Goal: Subscribe to service/newsletter

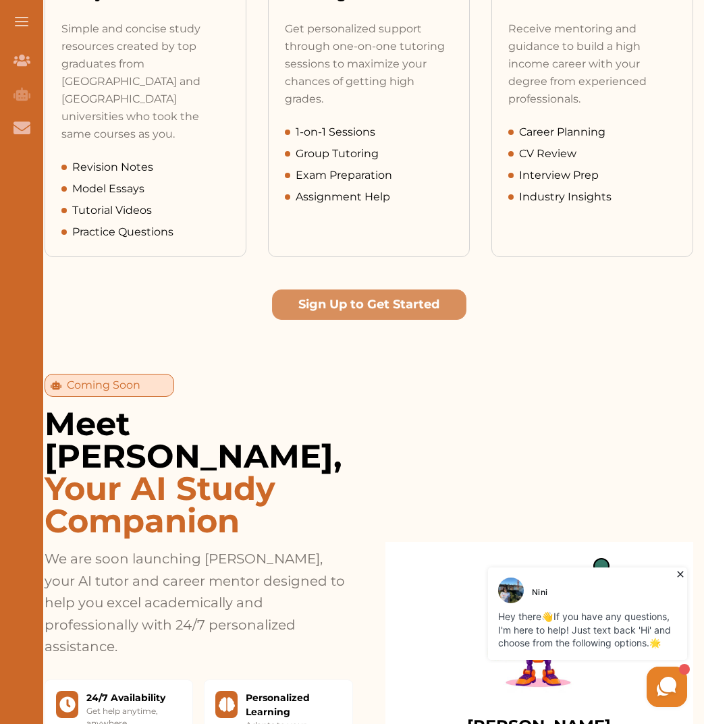
scroll to position [871, 0]
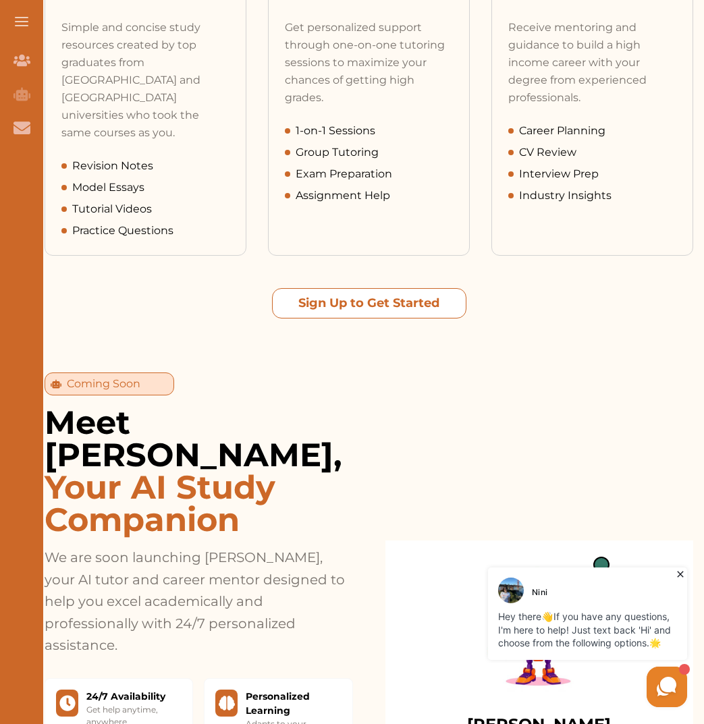
click at [387, 288] on button "Sign Up to Get Started" at bounding box center [369, 303] width 194 height 30
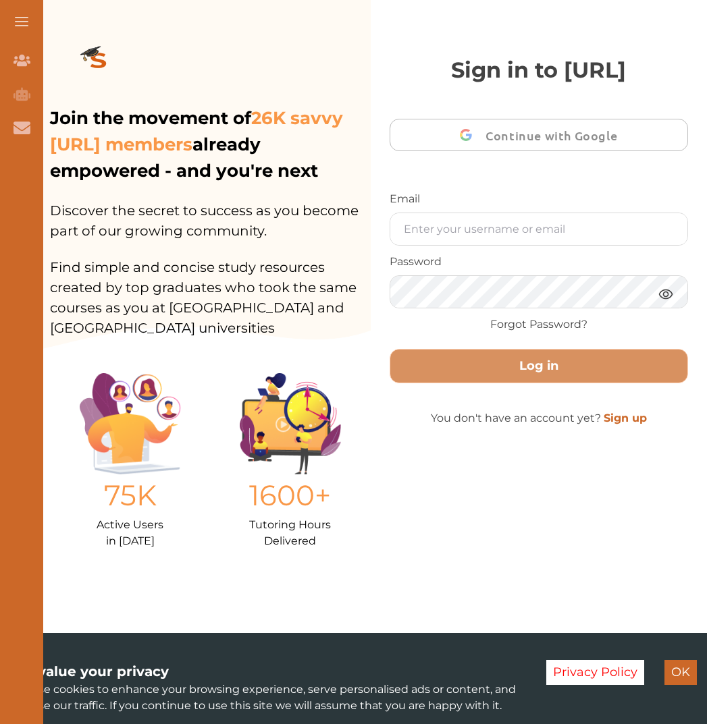
click at [454, 134] on div "button" at bounding box center [466, 135] width 26 height 26
